Goal: Task Accomplishment & Management: Manage account settings

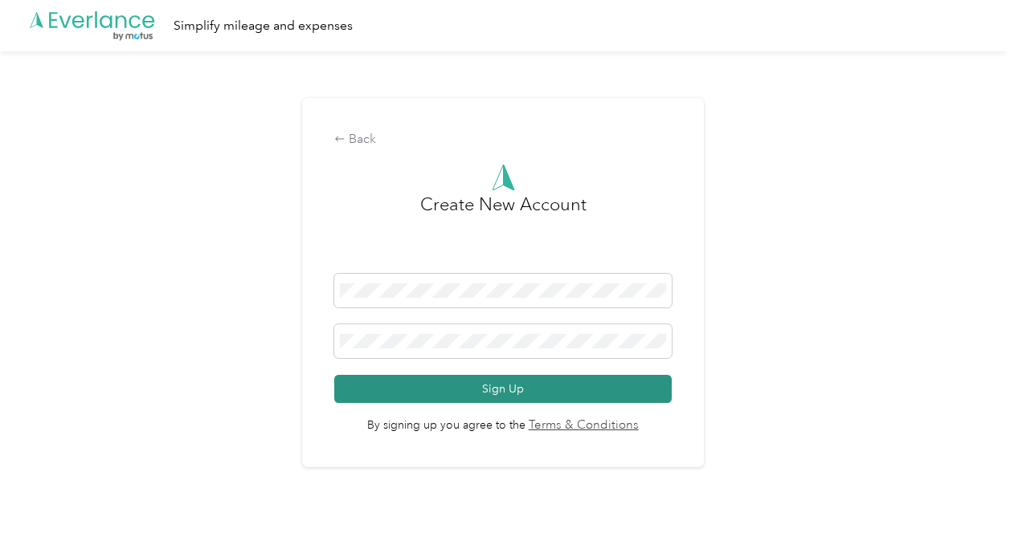
click at [448, 397] on button "Sign Up" at bounding box center [502, 389] width 337 height 28
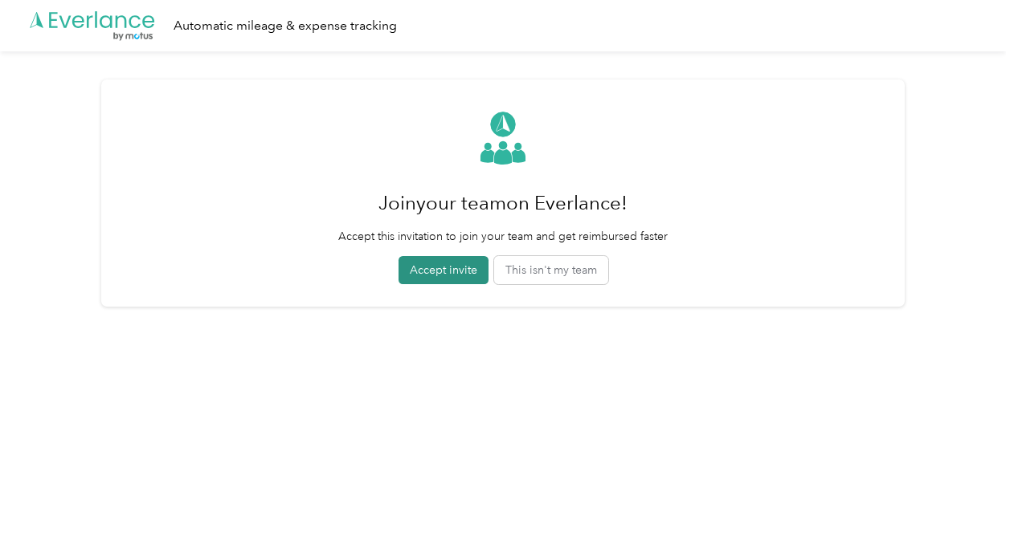
click at [456, 266] on button "Accept invite" at bounding box center [443, 270] width 90 height 28
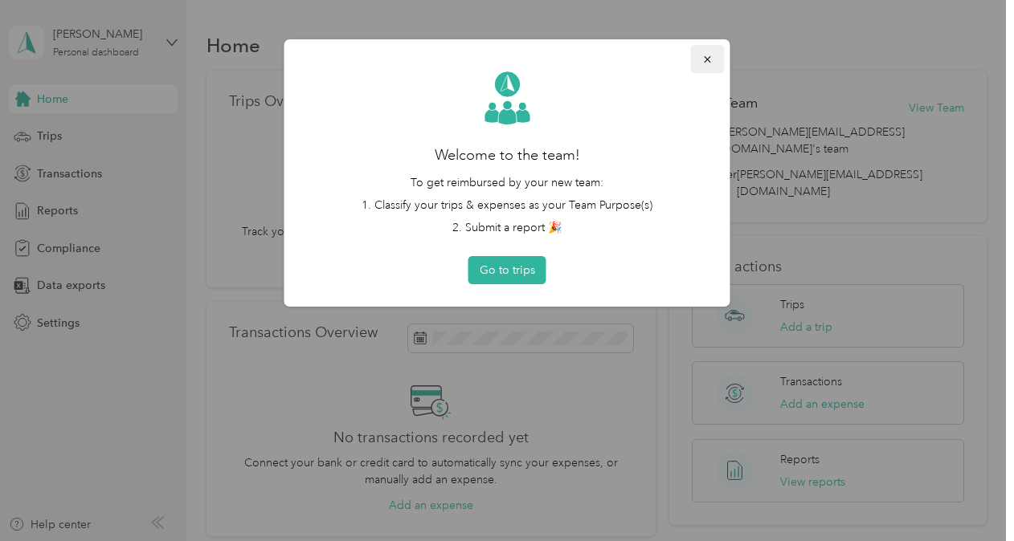
click at [710, 58] on icon "button" at bounding box center [707, 59] width 11 height 11
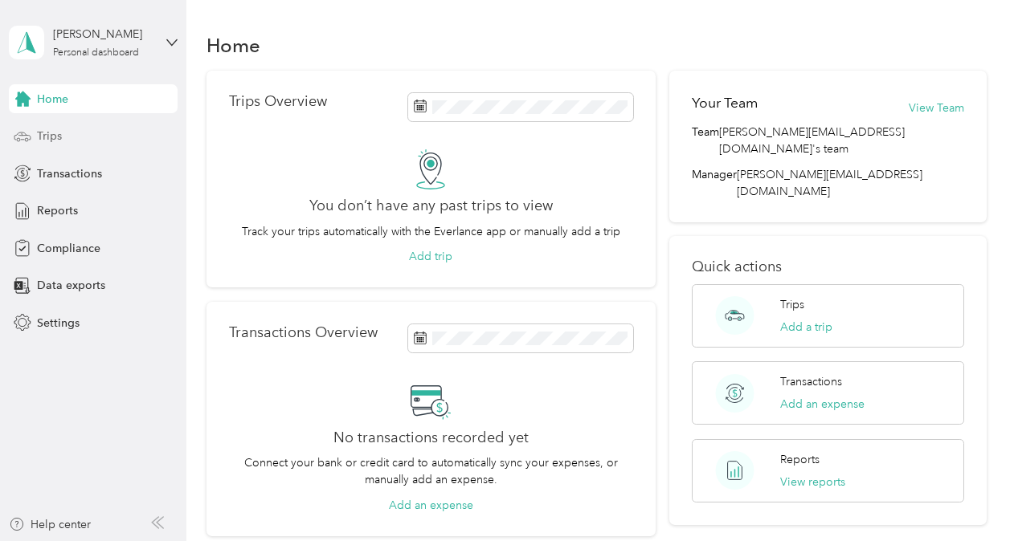
click at [73, 136] on div "Trips" at bounding box center [93, 136] width 169 height 29
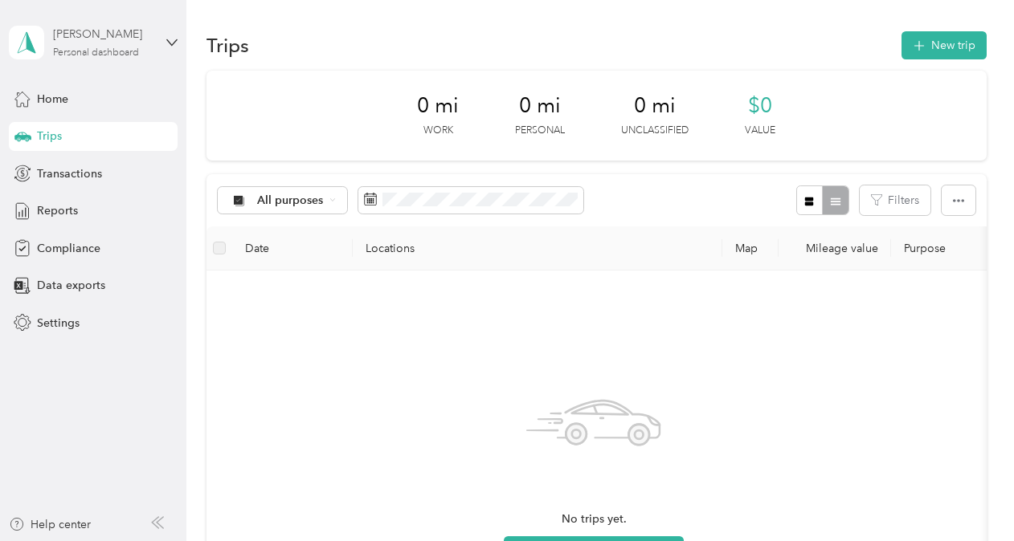
click at [149, 47] on div "[PERSON_NAME] Personal dashboard" at bounding box center [103, 42] width 100 height 32
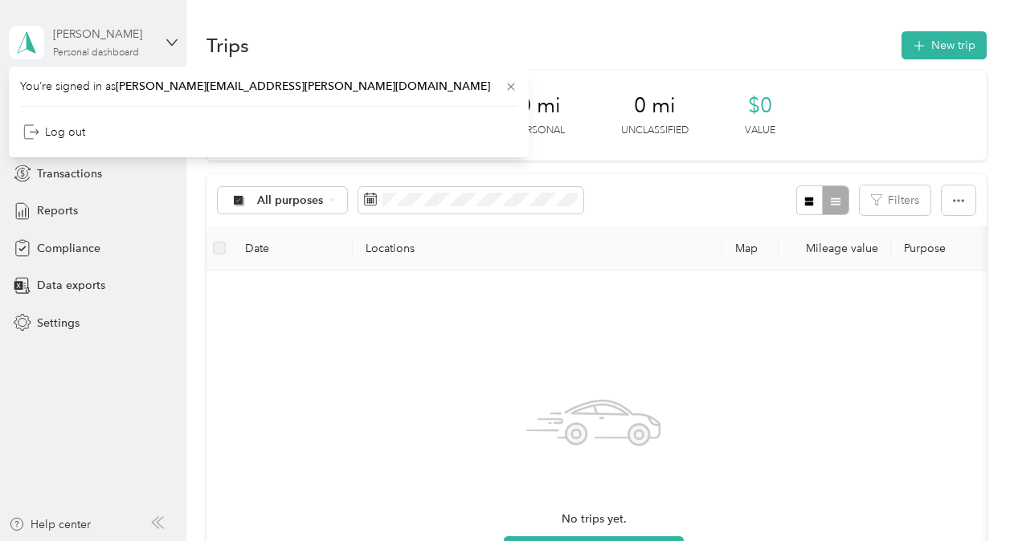
click at [149, 47] on div "[PERSON_NAME] Personal dashboard" at bounding box center [103, 42] width 100 height 32
